Goal: Task Accomplishment & Management: Use online tool/utility

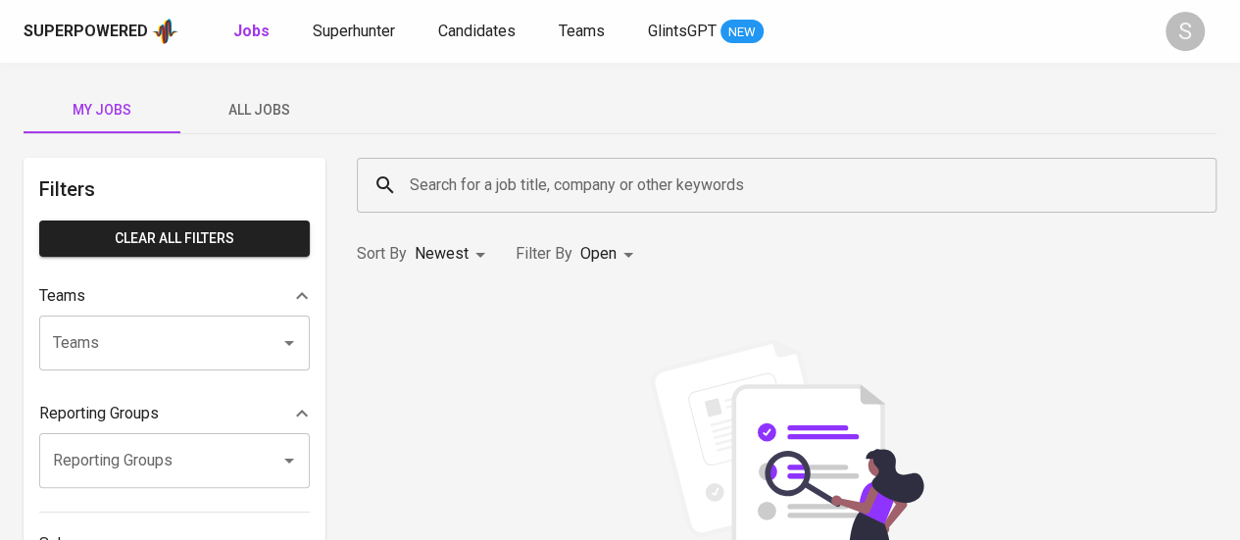
drag, startPoint x: 347, startPoint y: 15, endPoint x: 351, endPoint y: 44, distance: 29.7
click at [351, 44] on div "Superpowered Jobs Superhunter Candidates Teams GlintsGPT NEW S" at bounding box center [620, 31] width 1240 height 63
click at [351, 44] on div "Superpowered Jobs Superhunter Candidates Teams GlintsGPT NEW" at bounding box center [589, 31] width 1130 height 29
click at [361, 34] on span "Superhunter" at bounding box center [354, 31] width 82 height 19
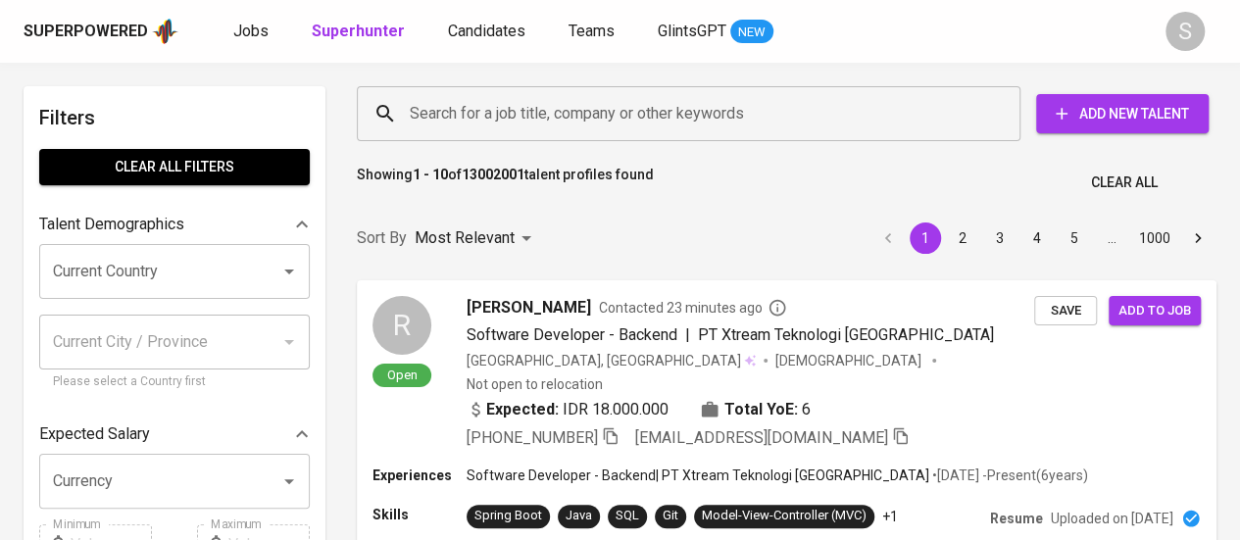
click at [491, 125] on input "Search for a job title, company or other keywords" at bounding box center [693, 113] width 577 height 37
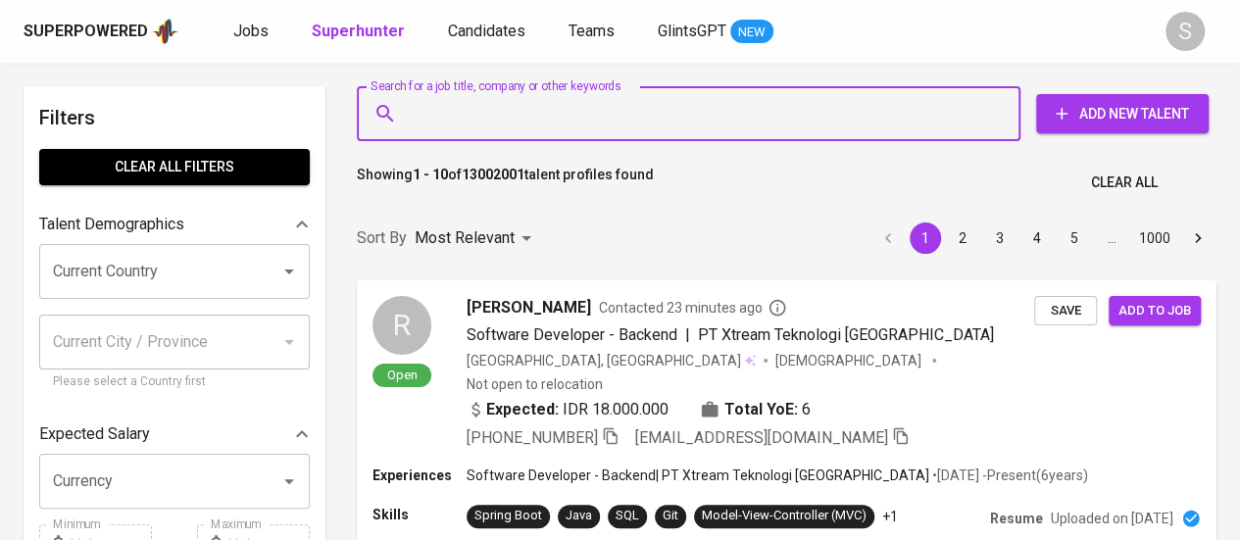
paste input "[EMAIL_ADDRESS][DOMAIN_NAME]"
type input "[EMAIL_ADDRESS][DOMAIN_NAME]"
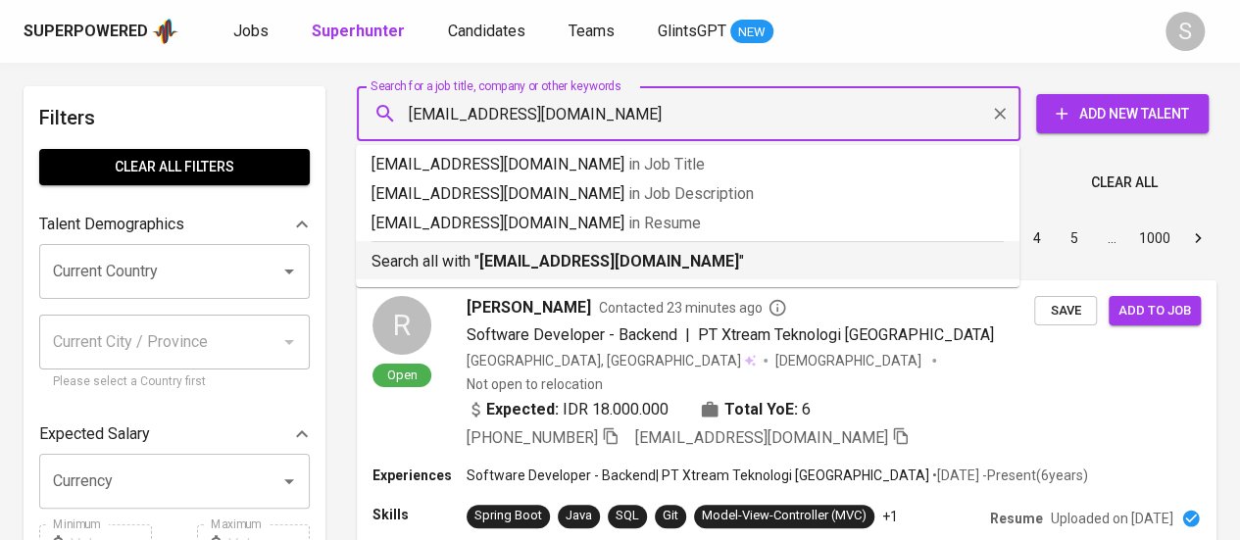
click at [576, 264] on b "[EMAIL_ADDRESS][DOMAIN_NAME]" at bounding box center [609, 261] width 260 height 19
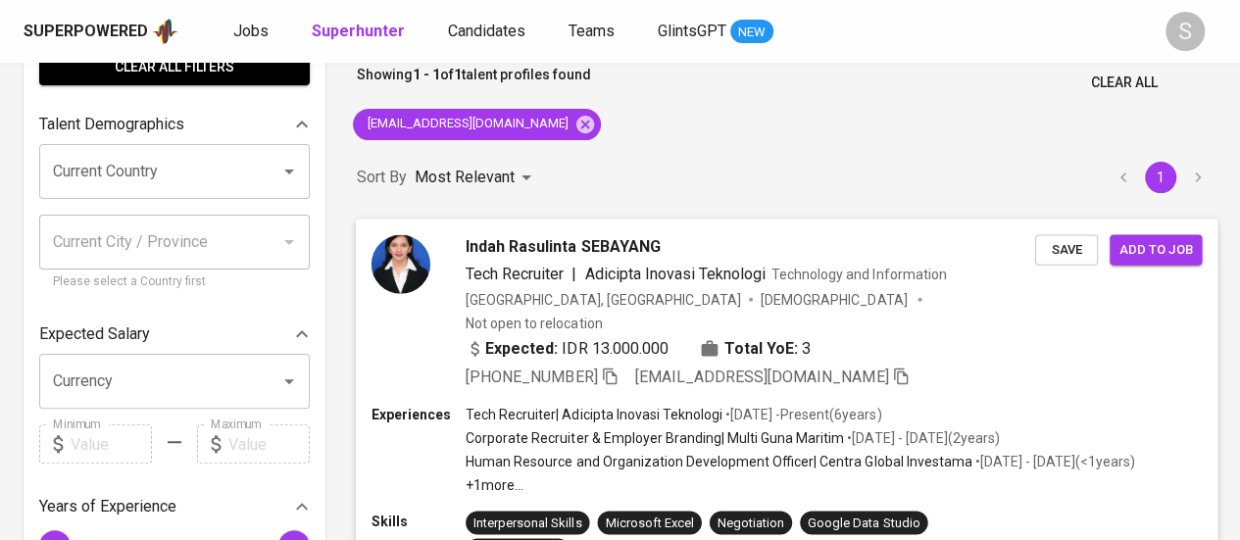
scroll to position [123, 0]
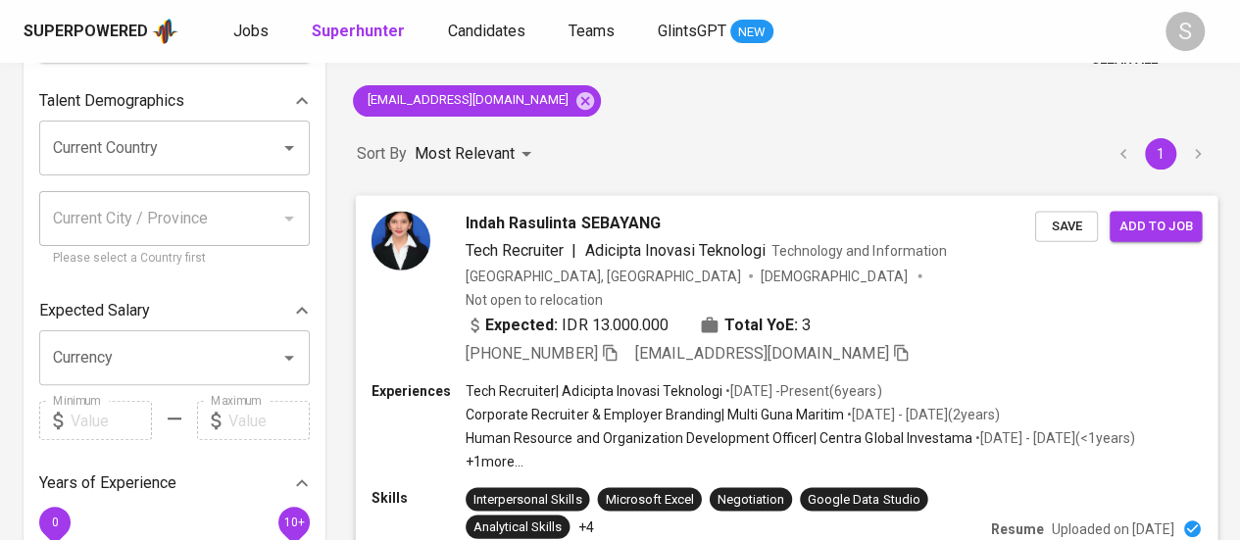
click at [609, 315] on div "Expected: IDR 13.000.000 Total YoE: 3" at bounding box center [750, 327] width 569 height 28
click at [606, 343] on icon "button" at bounding box center [610, 352] width 18 height 18
click at [576, 105] on icon at bounding box center [585, 100] width 18 height 18
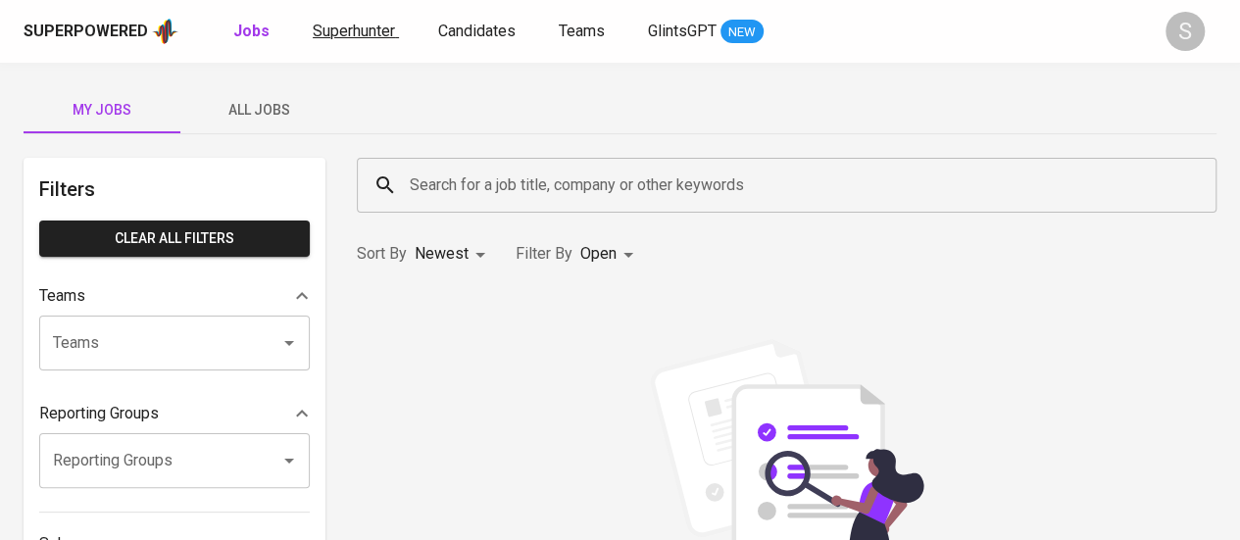
click at [358, 26] on span "Superhunter" at bounding box center [354, 31] width 82 height 19
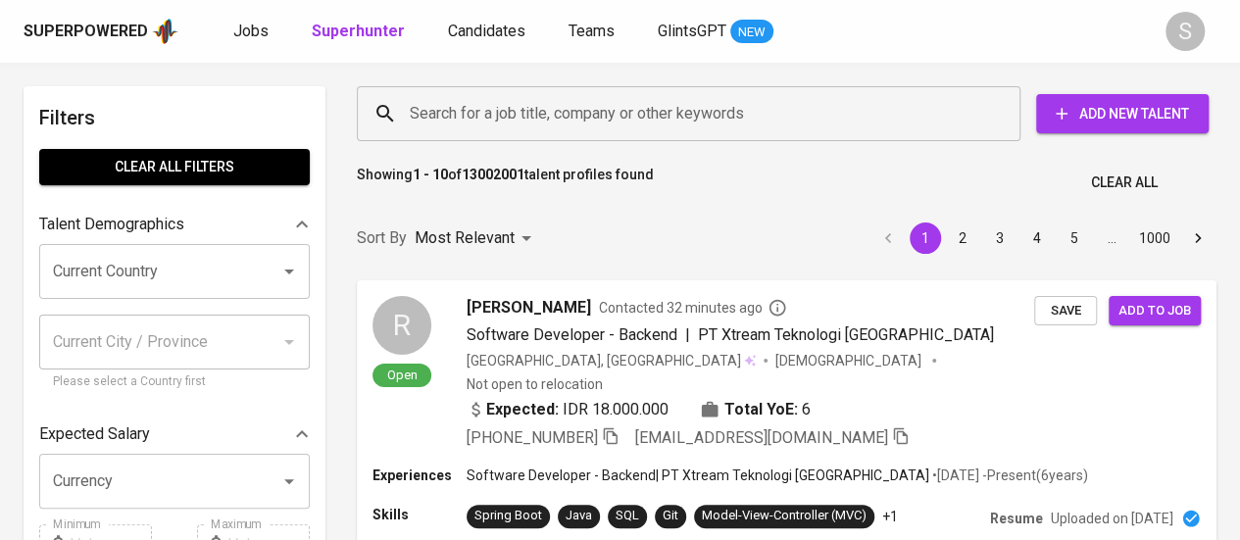
click at [558, 115] on input "Search for a job title, company or other keywords" at bounding box center [693, 113] width 577 height 37
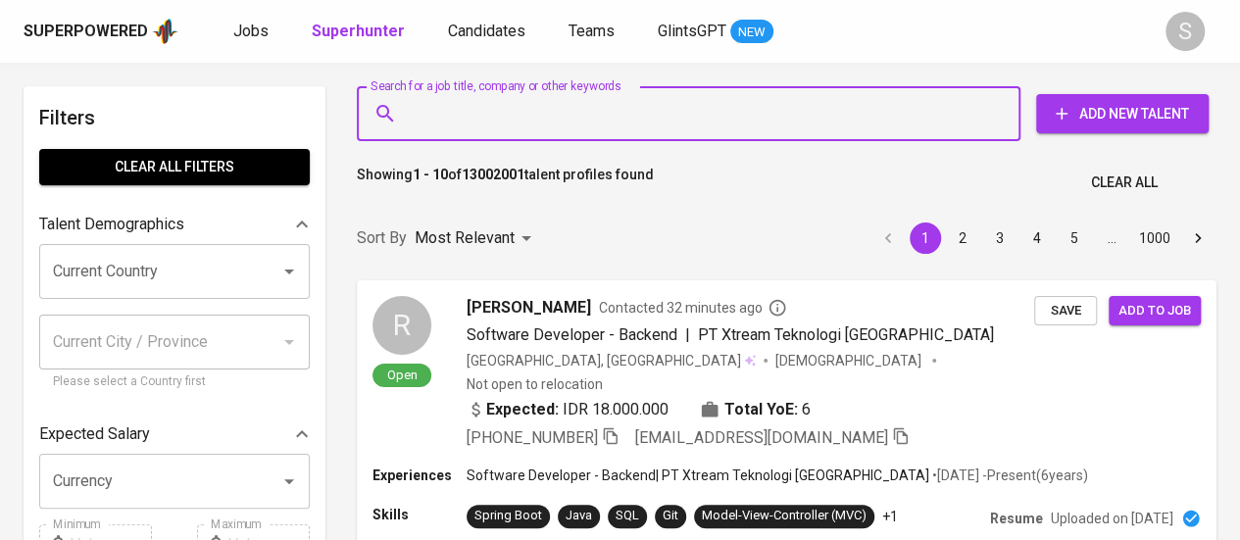
paste input "[EMAIL_ADDRESS][DOMAIN_NAME]"
type input "[EMAIL_ADDRESS][DOMAIN_NAME]"
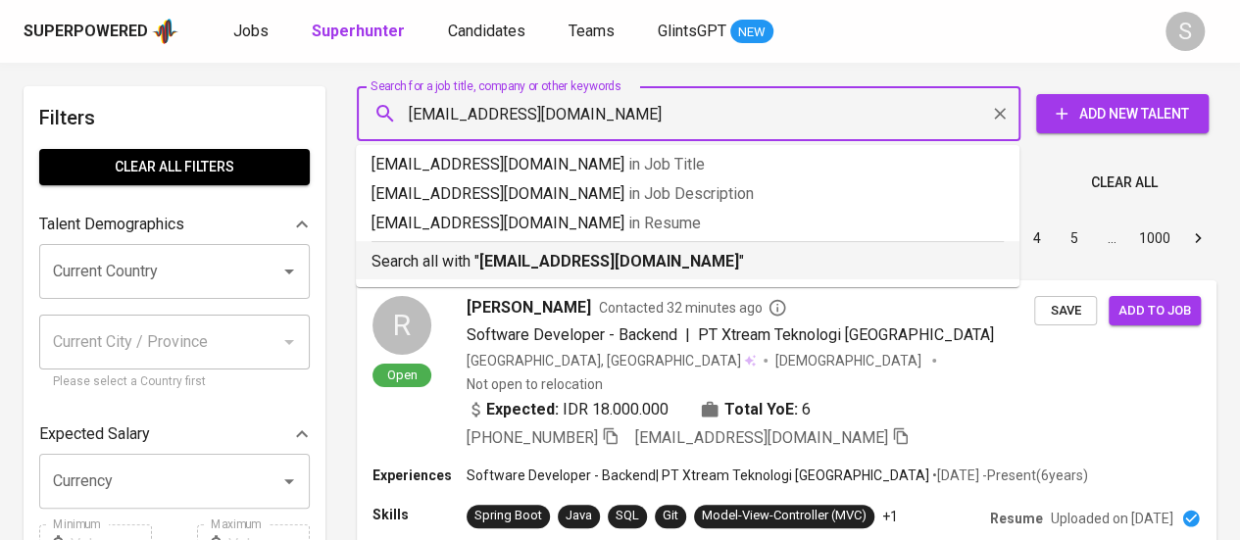
click at [564, 270] on b "[EMAIL_ADDRESS][DOMAIN_NAME]" at bounding box center [609, 261] width 260 height 19
click at [678, 264] on div "Sort By Most Relevant MOST_RELEVANT 1 2 3 4 5 … 1000" at bounding box center [786, 239] width 883 height 60
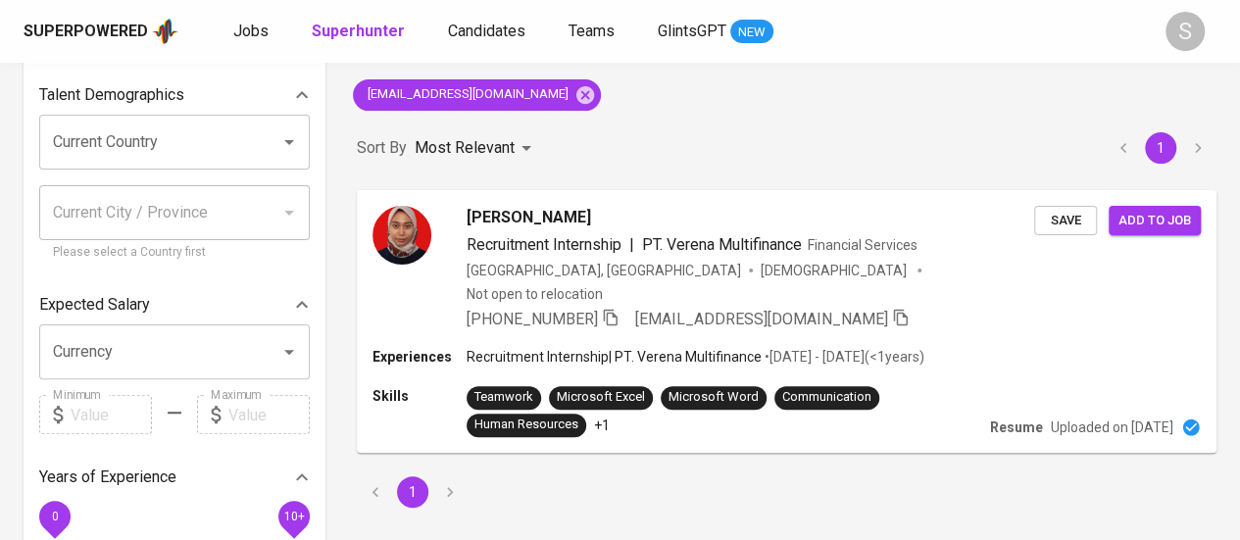
scroll to position [130, 0]
